Goal: Task Accomplishment & Management: Manage account settings

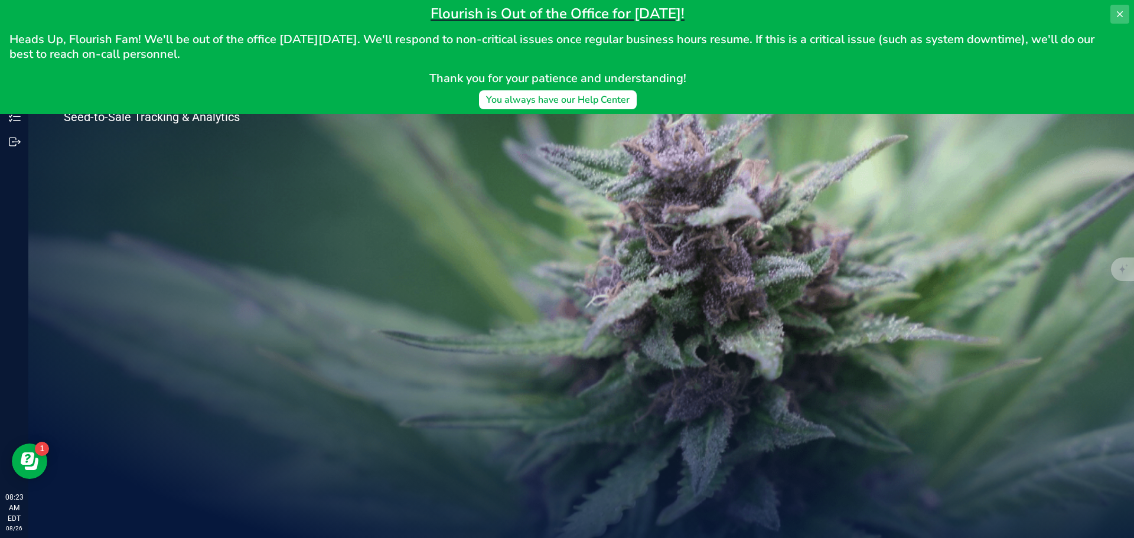
click at [1118, 11] on icon at bounding box center [1119, 13] width 9 height 9
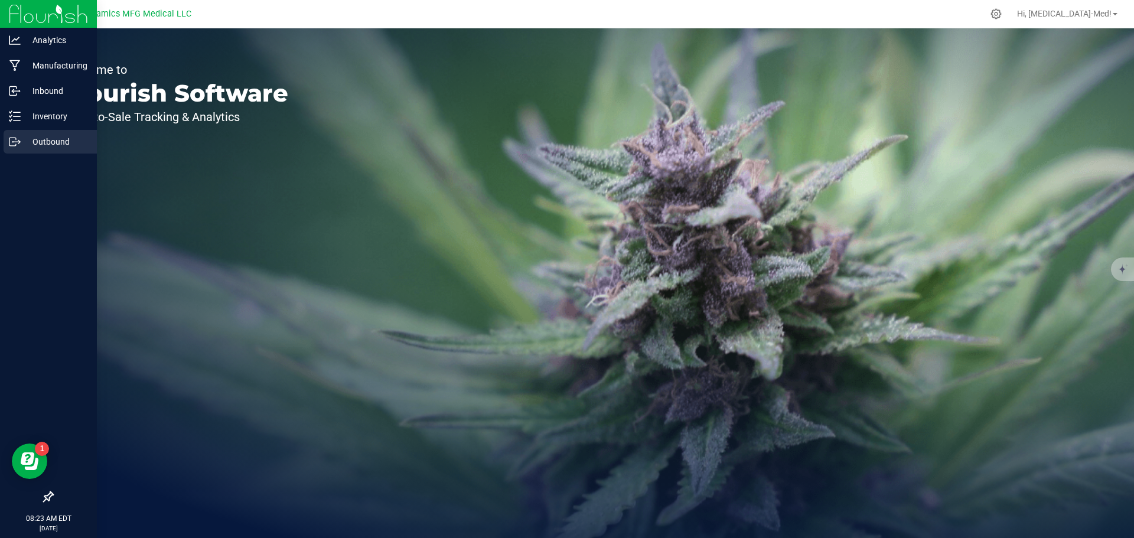
click at [36, 141] on p "Outbound" at bounding box center [56, 142] width 71 height 14
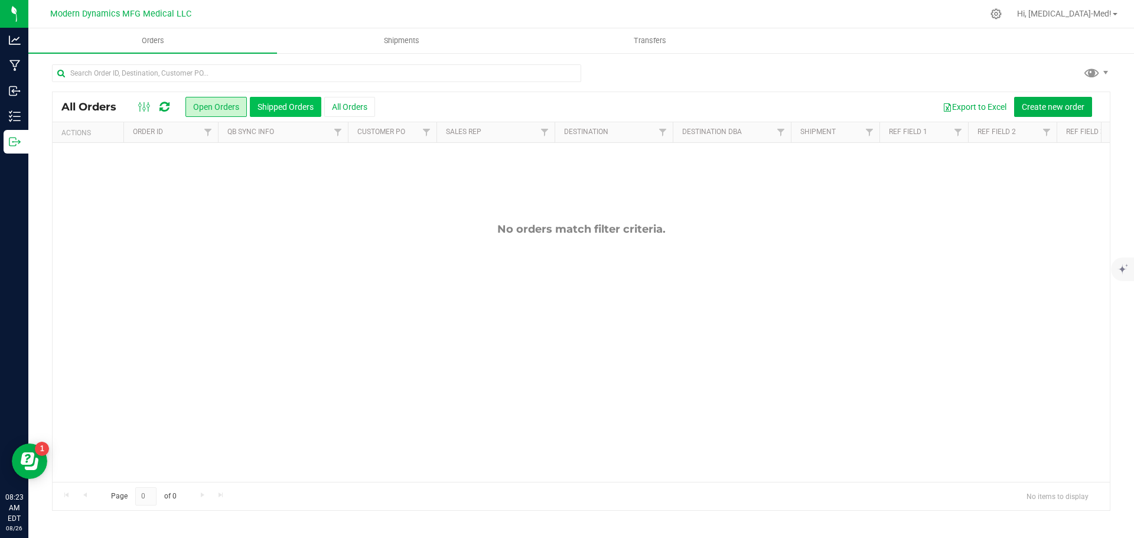
click at [288, 106] on button "Shipped Orders" at bounding box center [285, 107] width 71 height 20
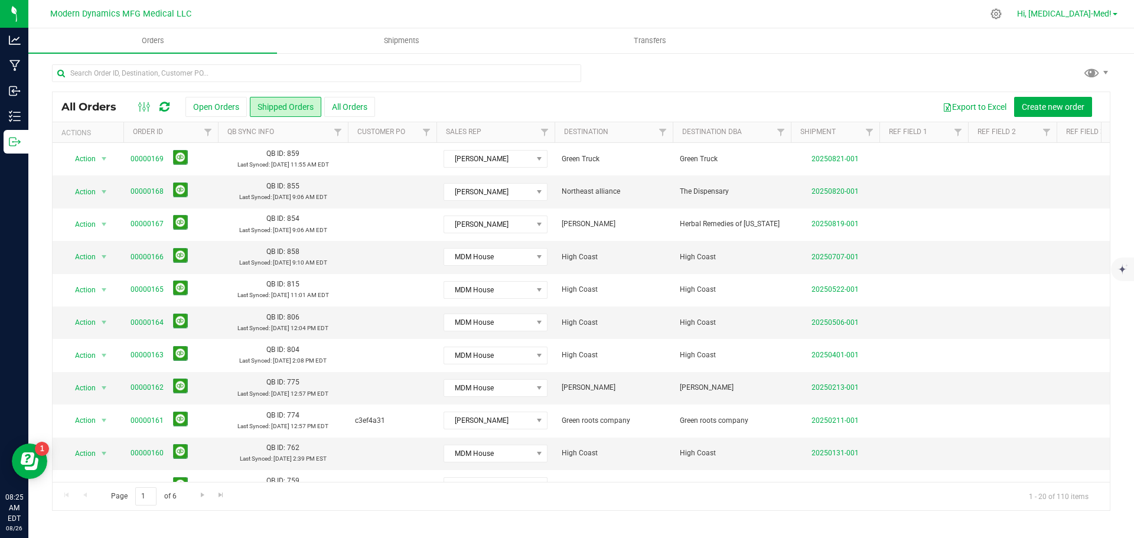
click at [1104, 11] on span "Hi, [MEDICAL_DATA]-Med!" at bounding box center [1064, 13] width 94 height 9
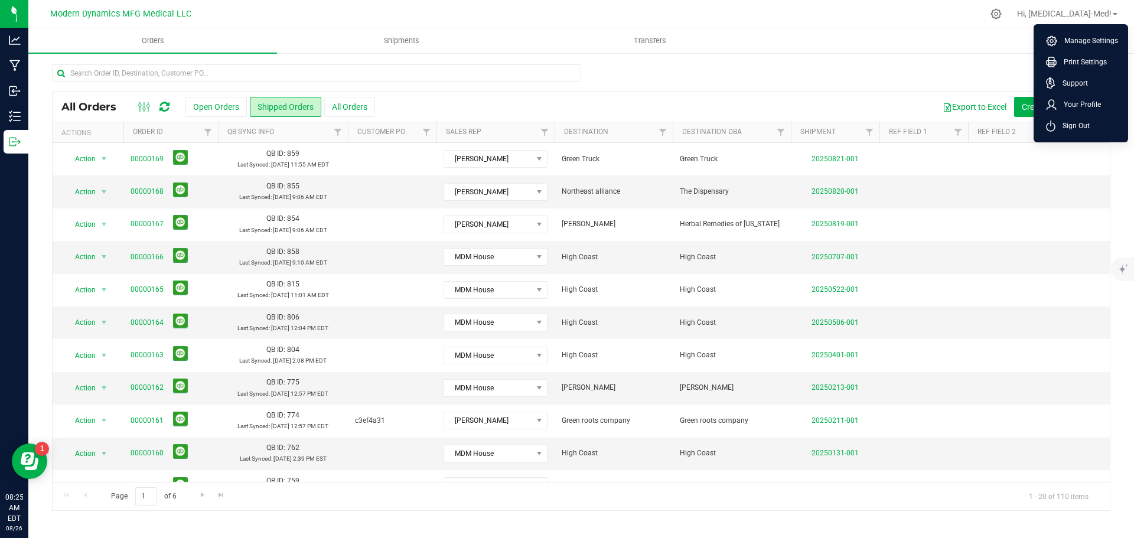
click at [704, 77] on div at bounding box center [581, 77] width 1058 height 27
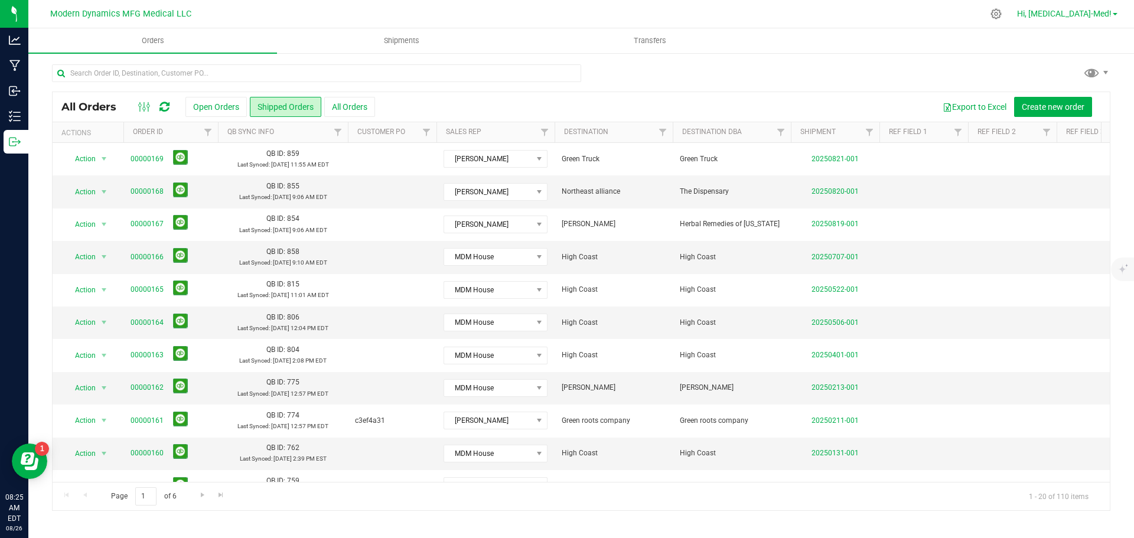
click at [1088, 13] on span "Hi, [MEDICAL_DATA]-Med!" at bounding box center [1064, 13] width 94 height 9
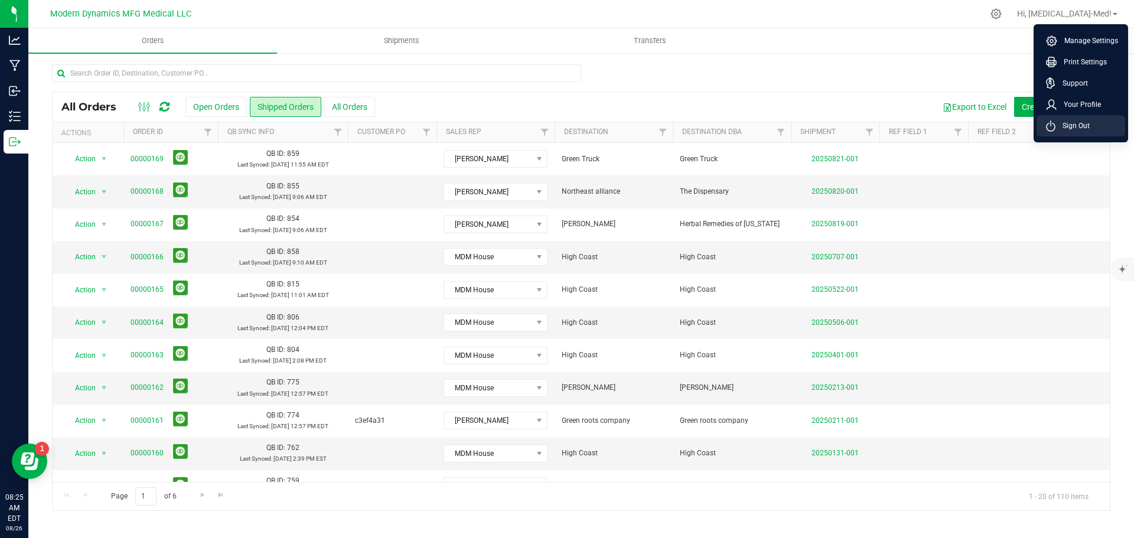
click at [1087, 129] on span "Sign Out" at bounding box center [1072, 126] width 34 height 12
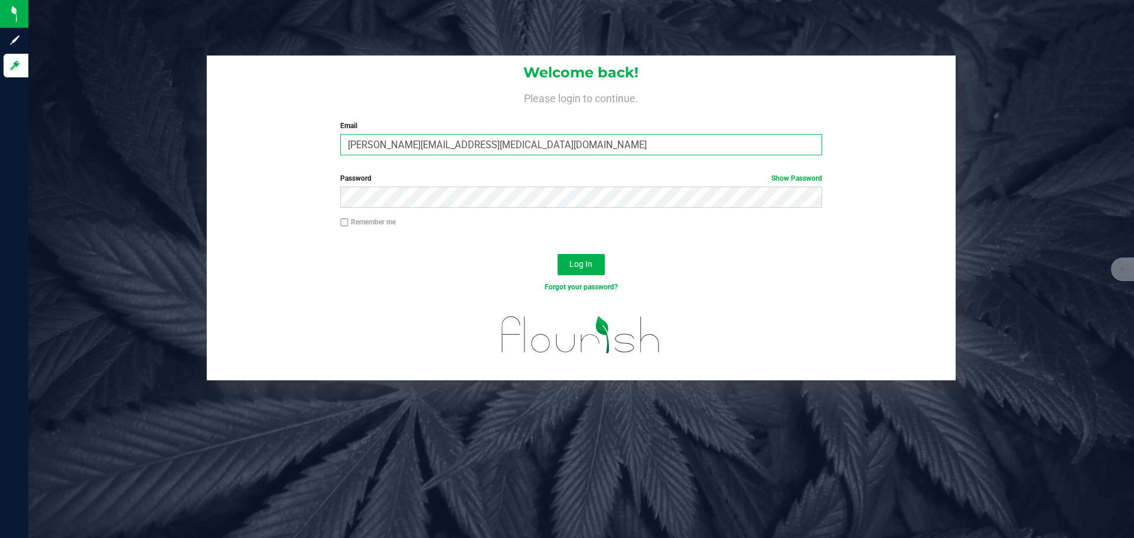
click at [410, 148] on input "[PERSON_NAME][EMAIL_ADDRESS][MEDICAL_DATA][DOMAIN_NAME]" at bounding box center [580, 144] width 481 height 21
type input "[PERSON_NAME][EMAIL_ADDRESS][DOMAIN_NAME]"
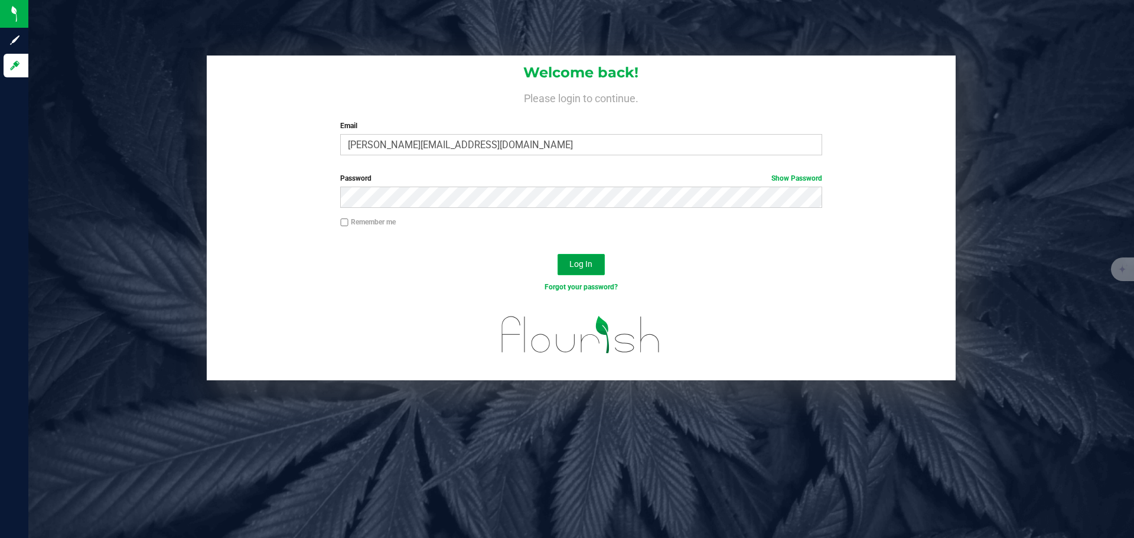
click at [586, 265] on span "Log In" at bounding box center [580, 263] width 23 height 9
